Goal: Task Accomplishment & Management: Use online tool/utility

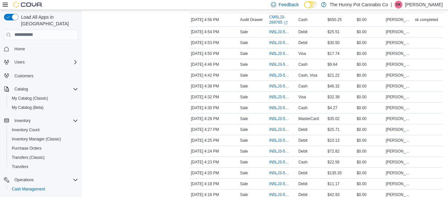
scroll to position [39, 0]
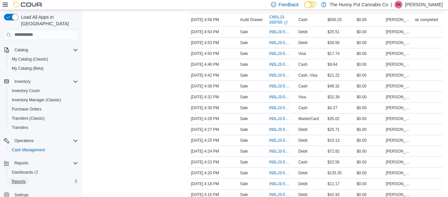
click at [22, 179] on span "Reports" at bounding box center [19, 181] width 14 height 5
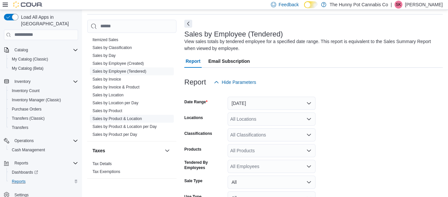
scroll to position [80, 0]
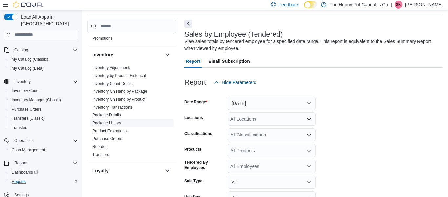
click at [130, 126] on span "Package History" at bounding box center [132, 123] width 84 height 8
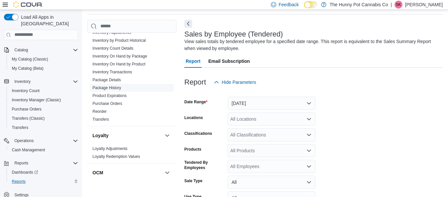
scroll to position [105, 0]
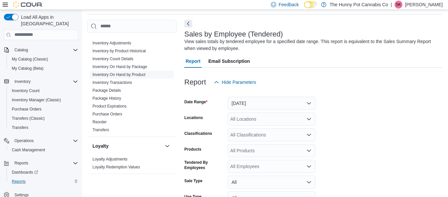
click at [139, 76] on link "Inventory On Hand by Product" at bounding box center [119, 74] width 53 height 5
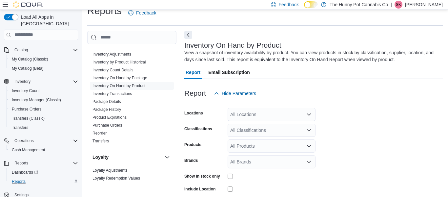
scroll to position [22, 0]
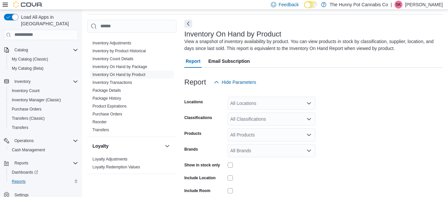
click at [242, 101] on div "All Locations" at bounding box center [272, 102] width 88 height 13
type input "****"
click at [248, 116] on span "[STREET_ADDRESS]" at bounding box center [267, 114] width 45 height 7
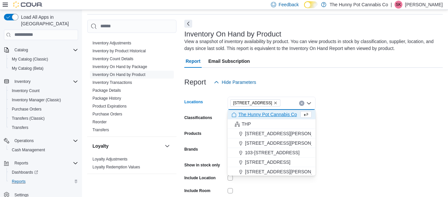
click at [330, 123] on form "Locations [STREET_ADDRESS] Selected. [STREET_ADDRESS] Backspace to delete [STRE…" at bounding box center [313, 158] width 259 height 138
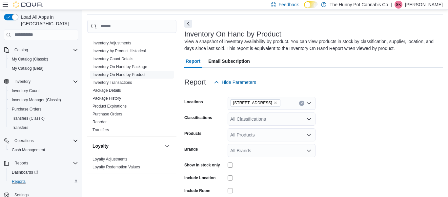
scroll to position [65, 0]
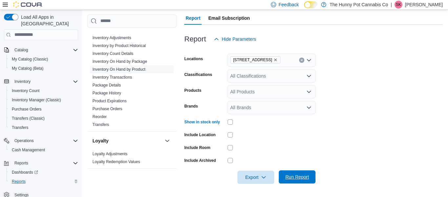
click at [284, 177] on span "Run Report" at bounding box center [297, 176] width 29 height 13
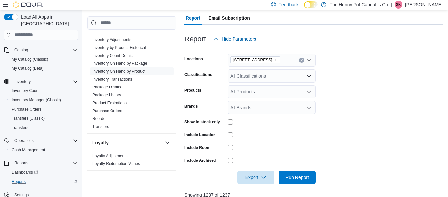
click at [310, 46] on div at bounding box center [313, 50] width 259 height 8
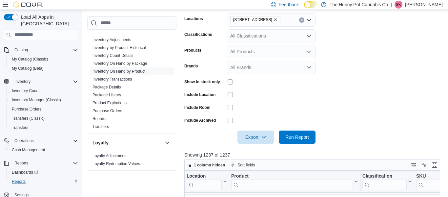
scroll to position [107, 0]
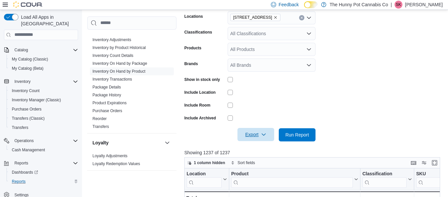
click at [258, 133] on span "Export" at bounding box center [256, 134] width 29 height 13
click at [263, 151] on button "Export to Excel" at bounding box center [256, 147] width 37 height 13
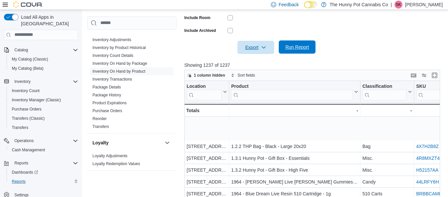
scroll to position [0, 0]
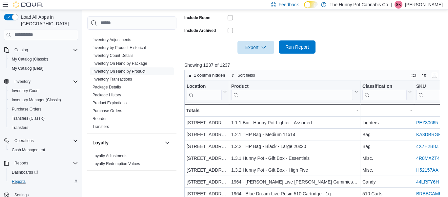
click at [297, 49] on span "Run Report" at bounding box center [297, 47] width 24 height 7
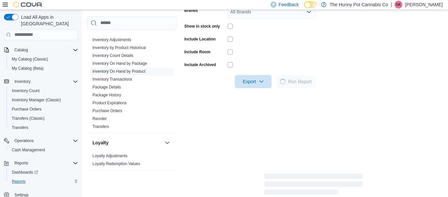
scroll to position [155, 0]
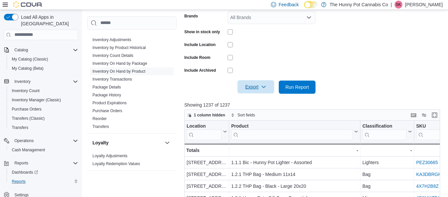
click at [260, 84] on span "Export" at bounding box center [256, 86] width 29 height 13
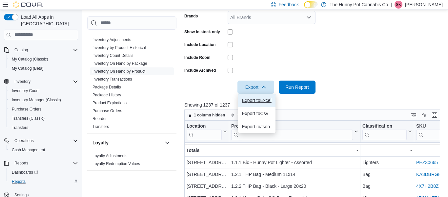
click at [253, 100] on span "Export to Excel" at bounding box center [257, 99] width 30 height 5
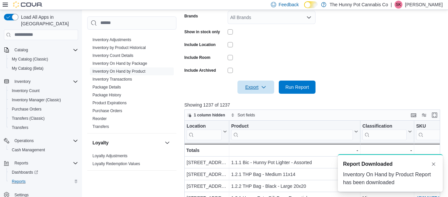
scroll to position [0, 0]
